Goal: Transaction & Acquisition: Subscribe to service/newsletter

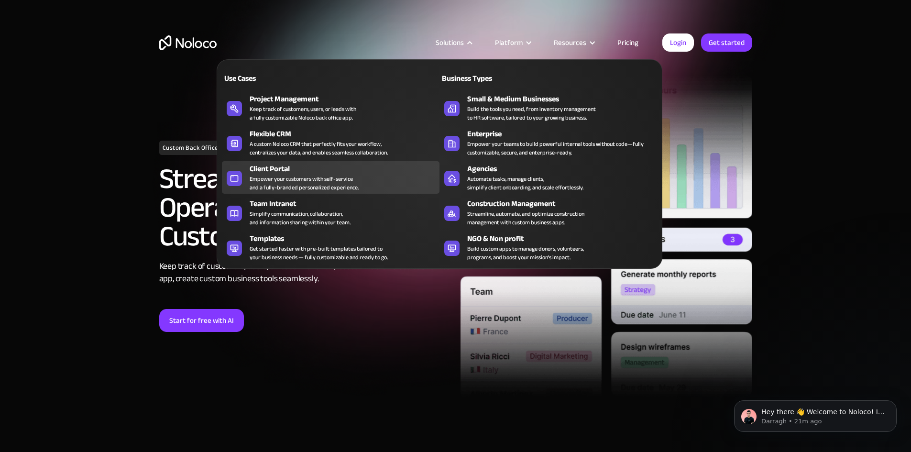
click at [318, 182] on div "Empower your customers with self-service and a fully-branded personalized exper…" at bounding box center [304, 183] width 109 height 17
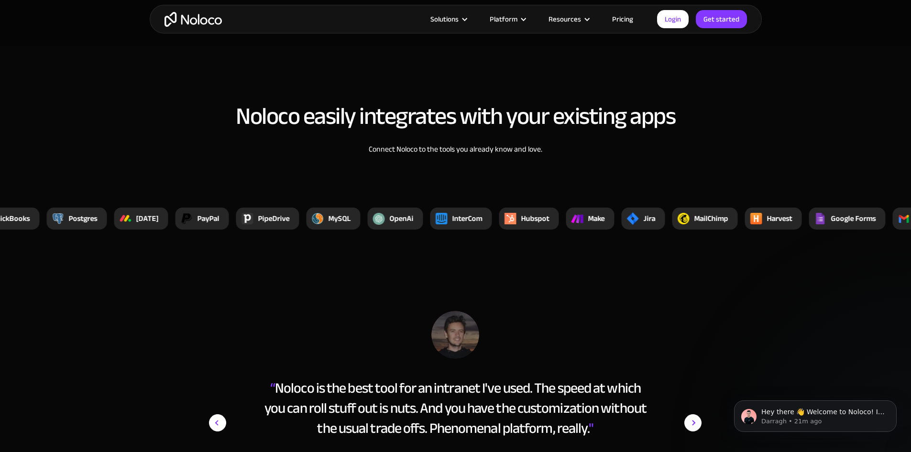
scroll to position [3572, 0]
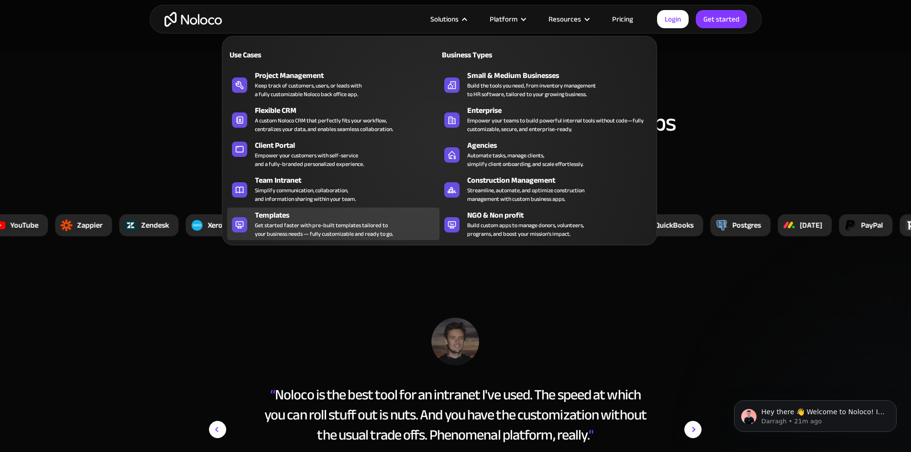
click at [349, 236] on div "Get started faster with pre-built templates tailored to your business needs — f…" at bounding box center [324, 229] width 138 height 17
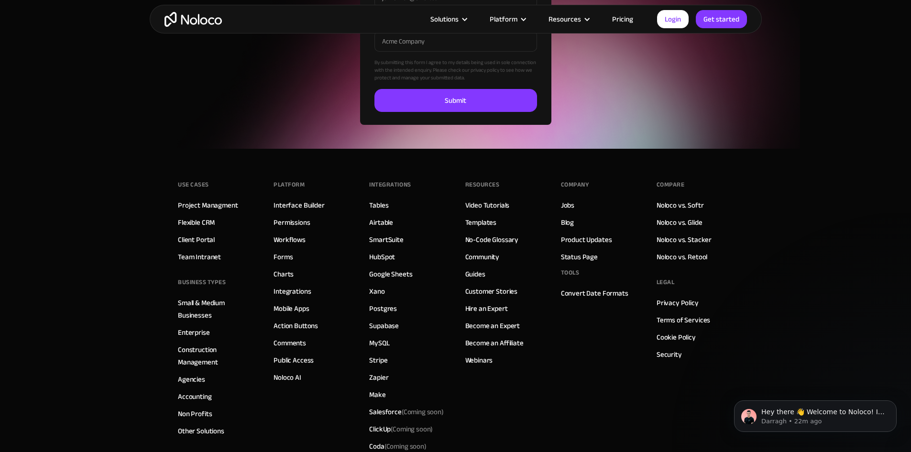
scroll to position [3363, 0]
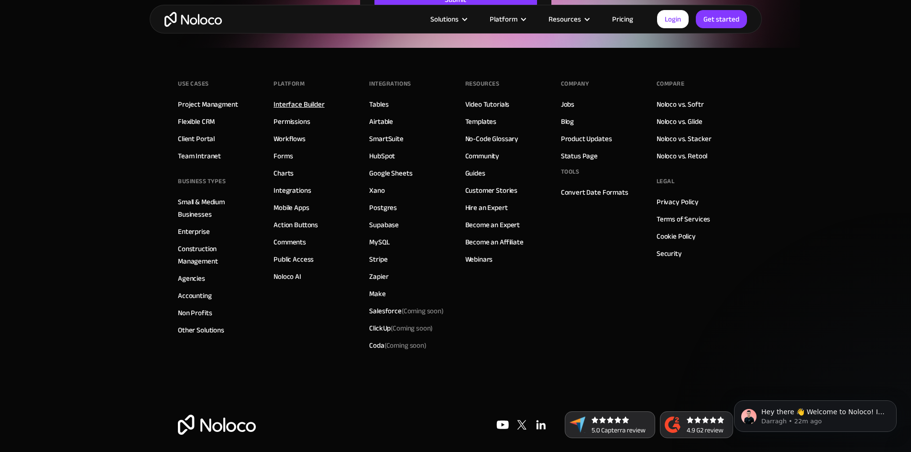
click at [287, 105] on link "Interface Builder" at bounding box center [299, 104] width 51 height 12
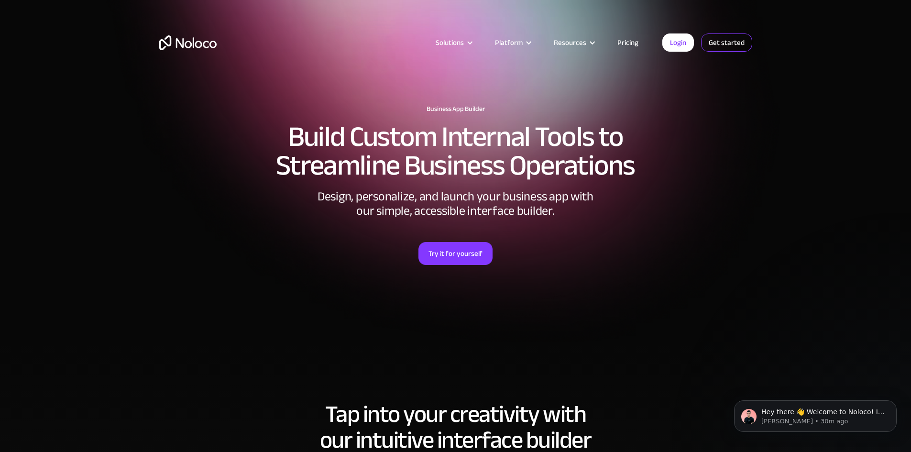
click at [0, 0] on link "Get started" at bounding box center [0, 0] width 0 height 0
click at [733, 43] on link "Get started" at bounding box center [726, 42] width 51 height 18
